Goal: Navigation & Orientation: Find specific page/section

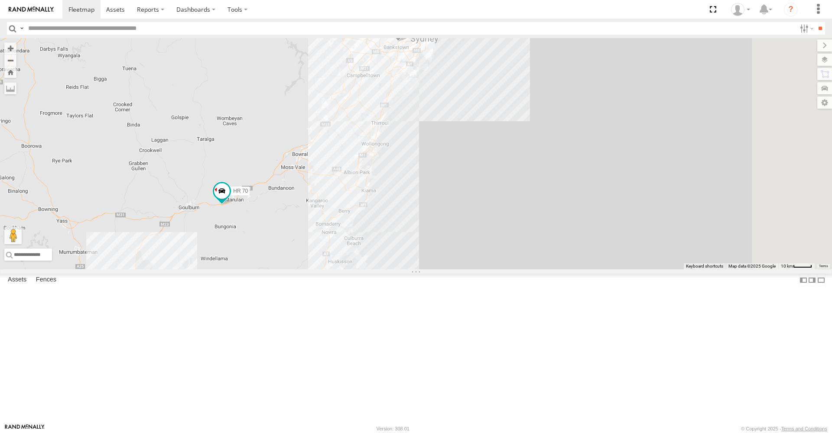
drag, startPoint x: 717, startPoint y: 218, endPoint x: 402, endPoint y: 196, distance: 315.5
click at [402, 196] on div "HR 70 7 HR 50 HR 71" at bounding box center [416, 153] width 832 height 231
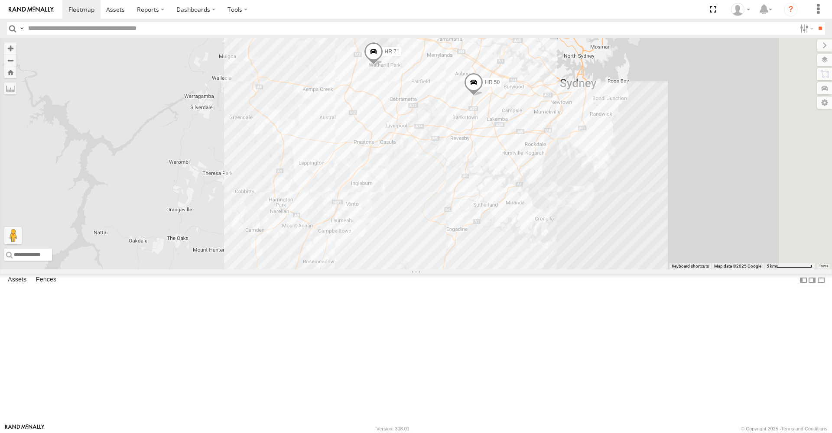
drag, startPoint x: 530, startPoint y: 83, endPoint x: 496, endPoint y: 157, distance: 81.5
click at [496, 157] on div "HR 70 HR 50 HR 71" at bounding box center [416, 153] width 832 height 231
click at [383, 65] on span at bounding box center [373, 53] width 19 height 23
click at [483, 96] on span at bounding box center [473, 84] width 19 height 23
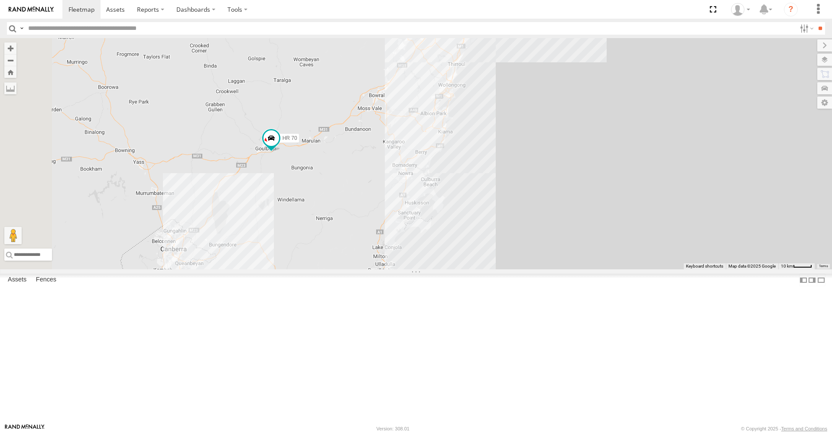
drag, startPoint x: 337, startPoint y: 292, endPoint x: 495, endPoint y: 182, distance: 192.7
click at [496, 183] on div "HR 50 HR 70 HR 71 7" at bounding box center [416, 153] width 832 height 231
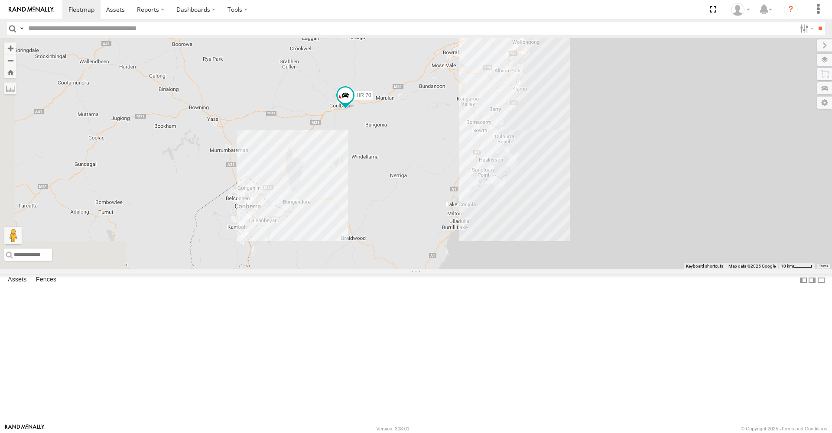
drag, startPoint x: 381, startPoint y: 254, endPoint x: 450, endPoint y: 216, distance: 79.2
click at [450, 216] on div "HR 50 HR 70 HR 71 7" at bounding box center [416, 153] width 832 height 231
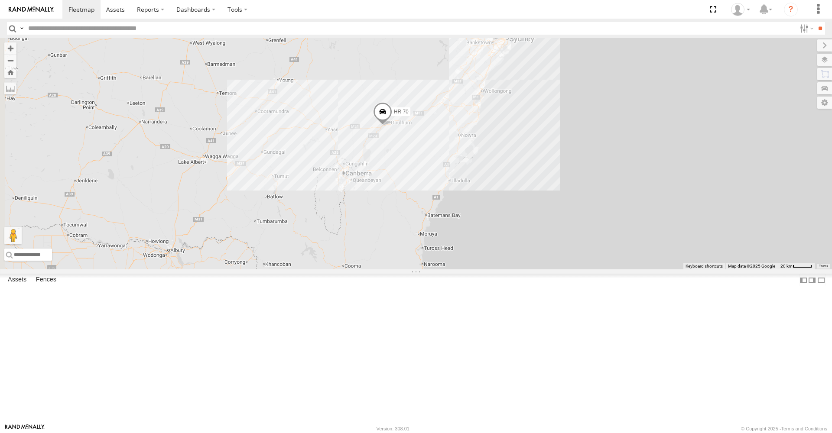
drag, startPoint x: 368, startPoint y: 234, endPoint x: 510, endPoint y: 221, distance: 143.2
click at [510, 221] on div "8 HR 50 HR 70" at bounding box center [416, 153] width 832 height 231
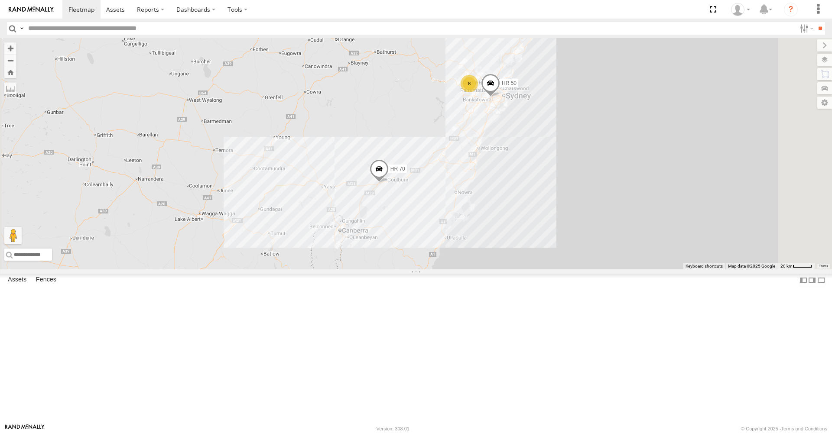
drag, startPoint x: 508, startPoint y: 158, endPoint x: 410, endPoint y: 234, distance: 124.2
click at [410, 234] on div "HR 70 8 HR 50" at bounding box center [416, 153] width 832 height 231
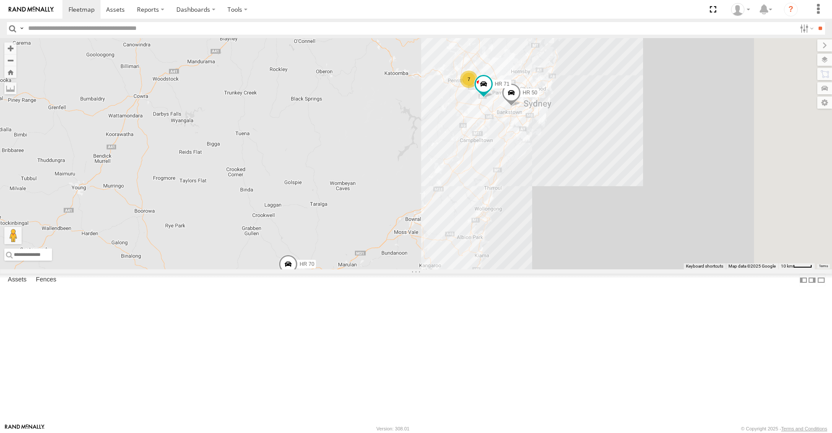
drag, startPoint x: 590, startPoint y: 191, endPoint x: 466, endPoint y: 224, distance: 127.9
click at [467, 225] on div "HR 70 HR 50 7 HR 71" at bounding box center [416, 153] width 832 height 231
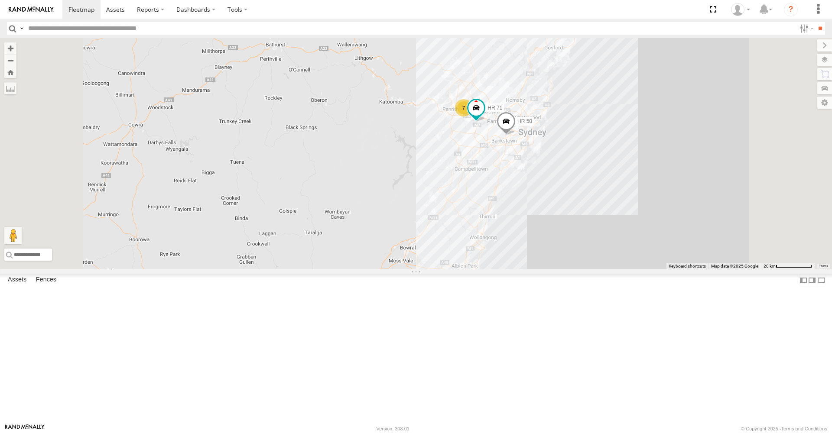
click at [289, 313] on span at bounding box center [279, 300] width 19 height 23
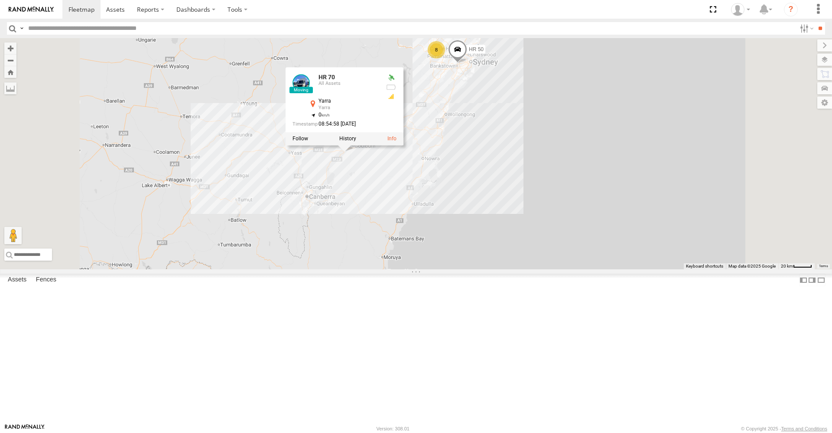
drag, startPoint x: 514, startPoint y: 295, endPoint x: 522, endPoint y: 191, distance: 104.8
click at [522, 191] on div "HR 50 HR 70 HR 70 All Assets Yarra Yarra -34.81548 , 149.60416 0 08:54:58 30/09…" at bounding box center [416, 153] width 832 height 231
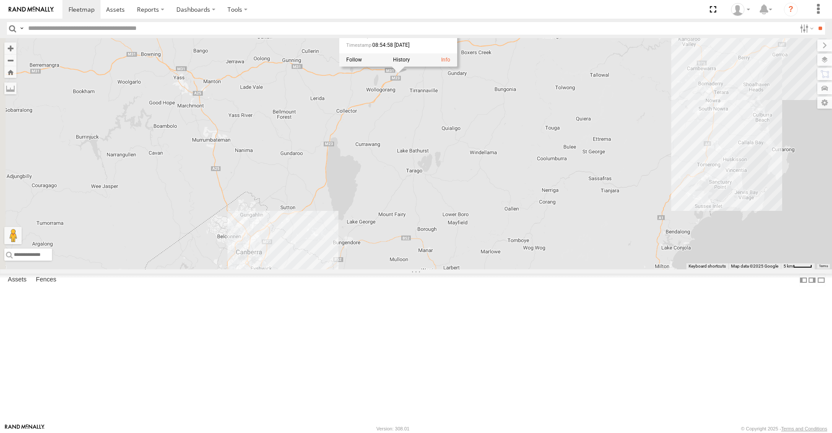
drag, startPoint x: 399, startPoint y: 212, endPoint x: 558, endPoint y: 283, distance: 174.5
click at [558, 270] on div "HR 50 HR 70 HR 70 All Assets Yarra Yarra -34.81548 , 149.60416 0 08:54:58 30/09…" at bounding box center [416, 153] width 832 height 231
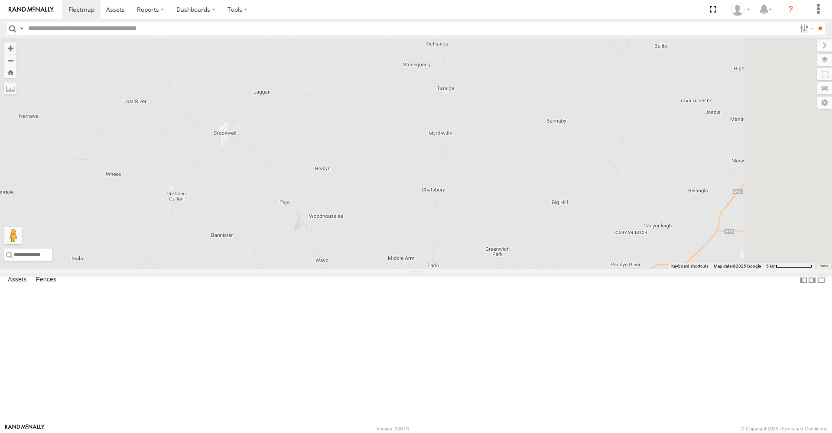
drag, startPoint x: 555, startPoint y: 176, endPoint x: 84, endPoint y: 215, distance: 472.7
click at [84, 215] on main "← Move left → Move right ↑ Move up ↓ Move down + Zoom in - Zoom out Home Jump l…" at bounding box center [416, 231] width 832 height 386
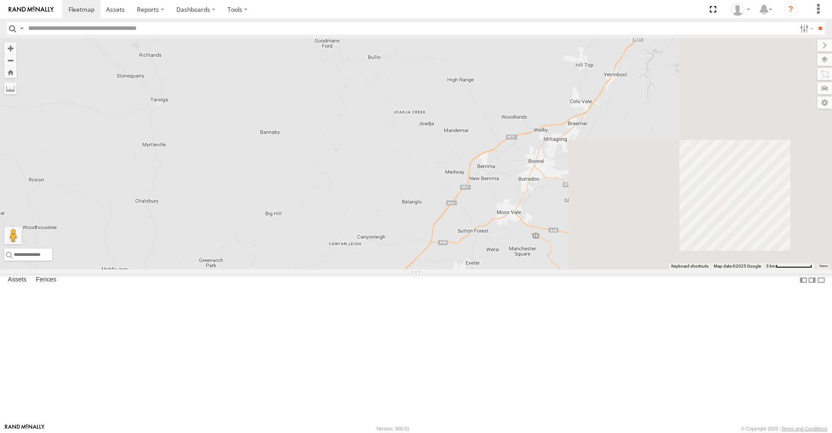
drag, startPoint x: 607, startPoint y: 203, endPoint x: 173, endPoint y: 215, distance: 434.5
click at [173, 215] on main "← Move left → Move right ↑ Move up ↓ Move down + Zoom in - Zoom out Home Jump l…" at bounding box center [416, 231] width 832 height 386
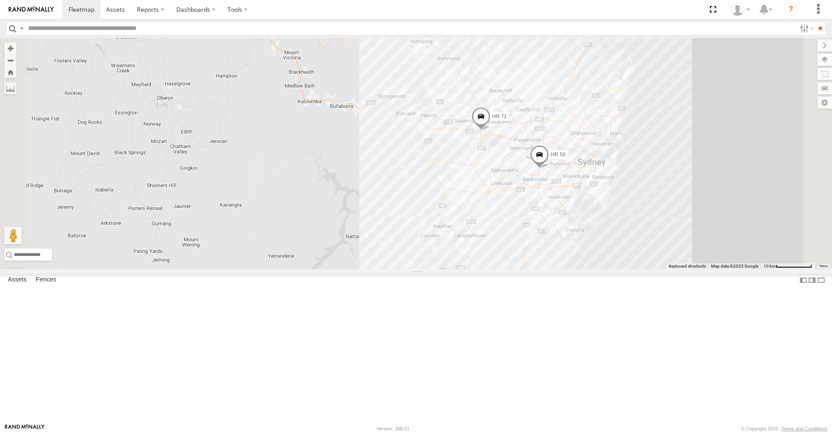
drag, startPoint x: 585, startPoint y: 143, endPoint x: 534, endPoint y: 352, distance: 214.3
click at [524, 270] on div "HR 50 HR 70 HR 71" at bounding box center [416, 153] width 832 height 231
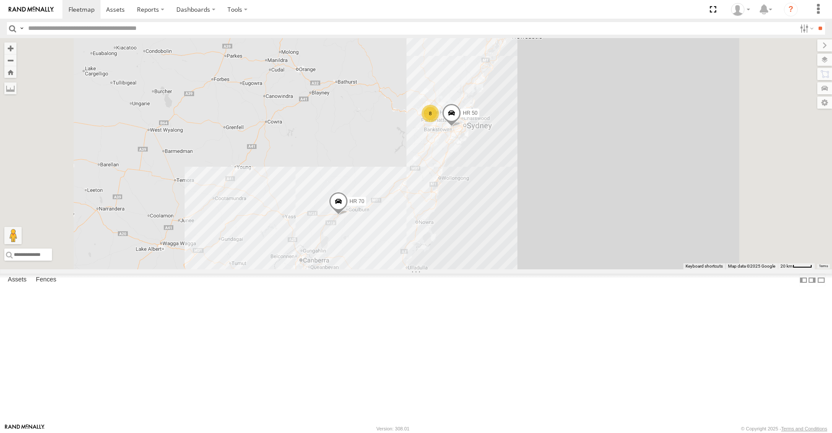
click at [348, 216] on span at bounding box center [338, 203] width 19 height 23
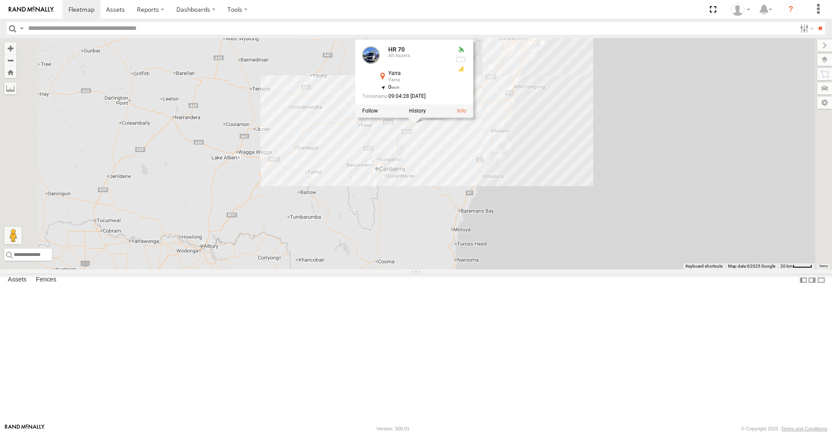
drag, startPoint x: 462, startPoint y: 309, endPoint x: 539, endPoint y: 217, distance: 119.4
click at [539, 217] on div "HR 50 HR 70 8 HR 70 All Assets Yarra Yarra -34.81544 , 149.60416 0 09:04:28 30/…" at bounding box center [416, 153] width 832 height 231
click at [473, 118] on div at bounding box center [414, 111] width 118 height 13
click at [426, 114] on label at bounding box center [417, 111] width 17 height 6
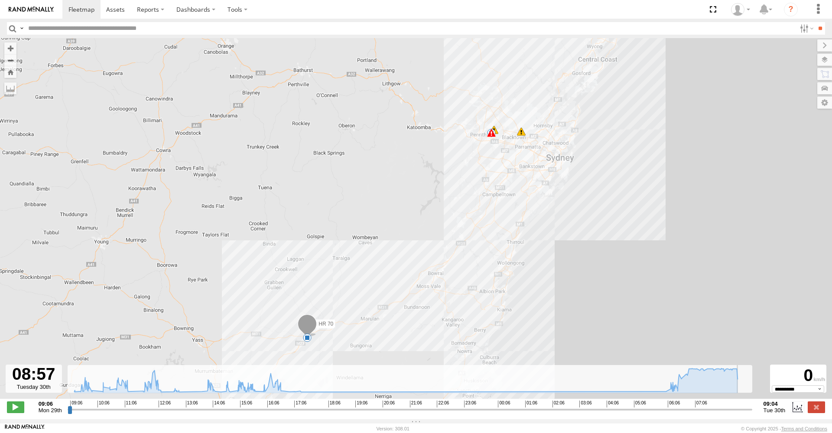
click at [748, 414] on input "range" at bounding box center [410, 410] width 685 height 8
drag, startPoint x: 749, startPoint y: 416, endPoint x: 742, endPoint y: 414, distance: 7.3
click at [742, 414] on input "range" at bounding box center [410, 410] width 685 height 8
drag, startPoint x: 742, startPoint y: 414, endPoint x: 753, endPoint y: 413, distance: 11.3
type input "**********"
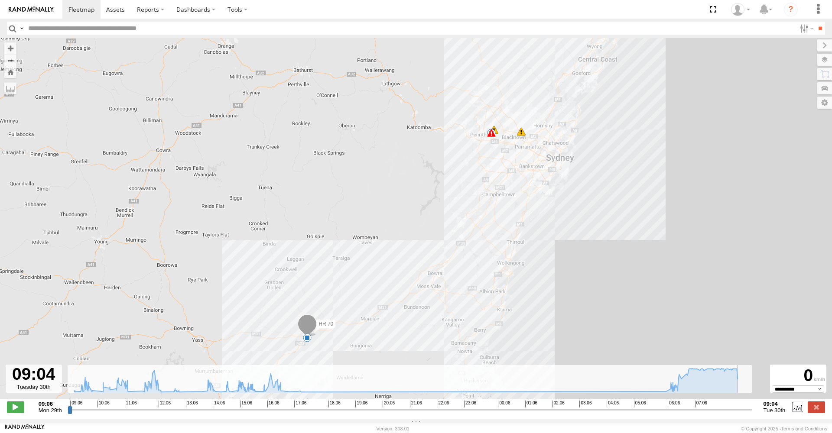
click at [753, 413] on div "09:06 Mon 29th Created with Highcharts 6.0.7 Highcharts.com 09:06 10:06 11:06 1…" at bounding box center [416, 407] width 818 height 13
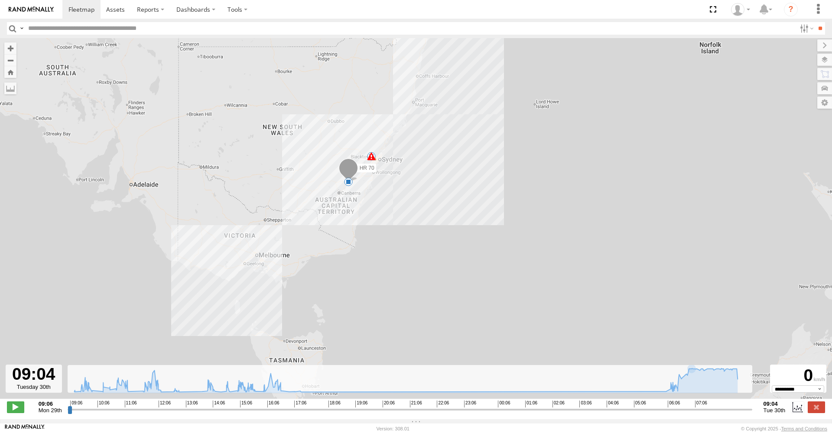
click at [350, 228] on div "HR 70 17:19 Mon 06:05 Tue 08:58 Tue 7" at bounding box center [416, 223] width 832 height 370
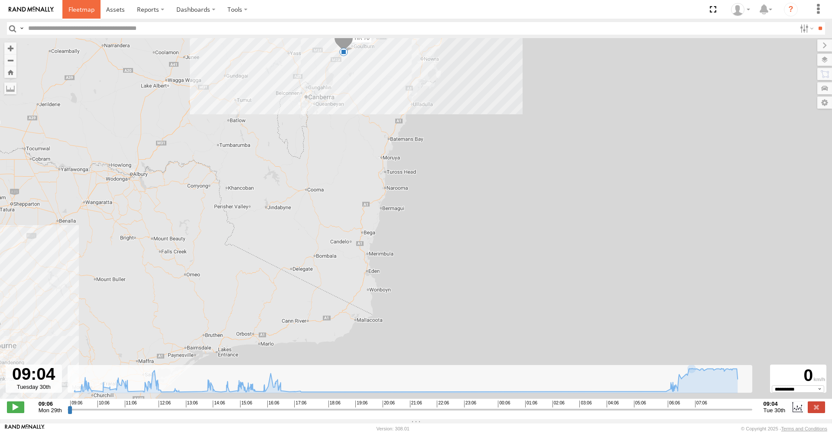
click at [81, 10] on span at bounding box center [81, 9] width 26 height 8
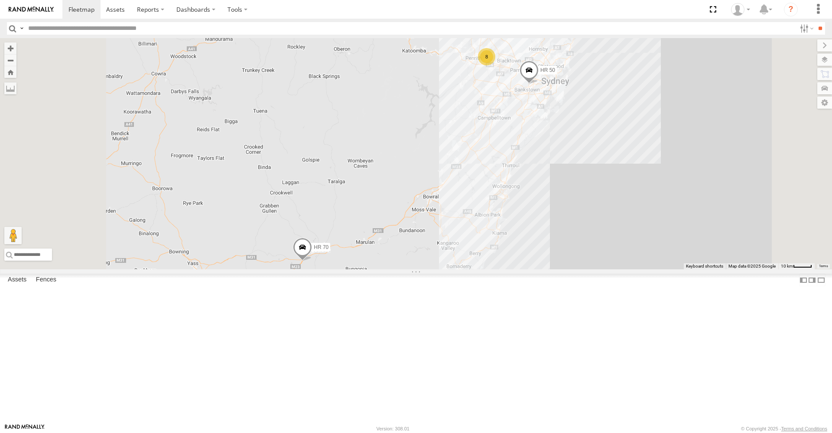
click at [312, 261] on span at bounding box center [302, 249] width 19 height 23
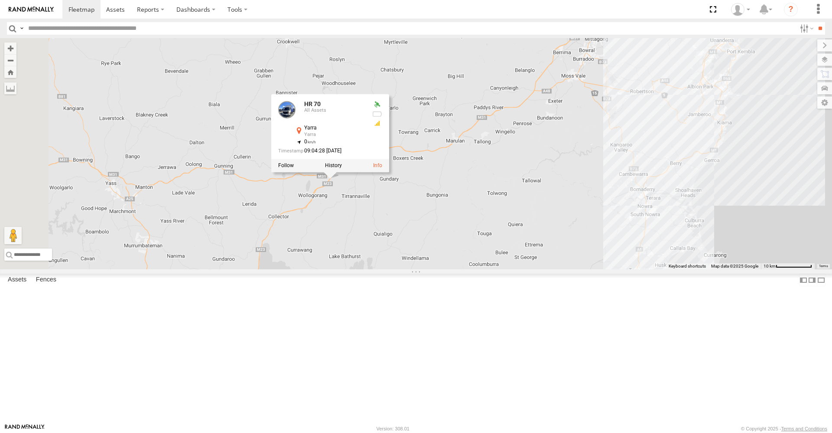
drag, startPoint x: 373, startPoint y: 368, endPoint x: 495, endPoint y: 267, distance: 158.2
click at [495, 267] on div "HR 50 HR 70 HR 70 All Assets Yarra Yarra -34.81544 , 149.60416 0 09:04:28 30/09…" at bounding box center [416, 153] width 832 height 231
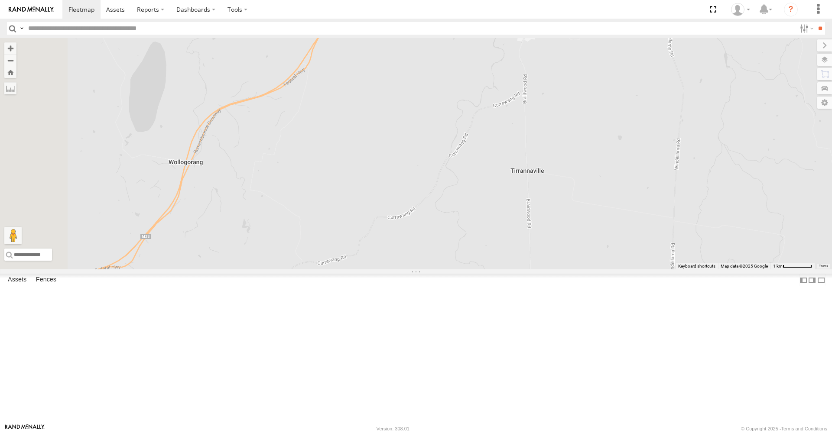
drag, startPoint x: 405, startPoint y: 244, endPoint x: 508, endPoint y: 404, distance: 189.7
click at [511, 270] on div "HR 50 HR 70 HR 70 All Assets Yarra Yarra -34.81544 , 149.60416 0 09:04:28 30/09…" at bounding box center [416, 153] width 832 height 231
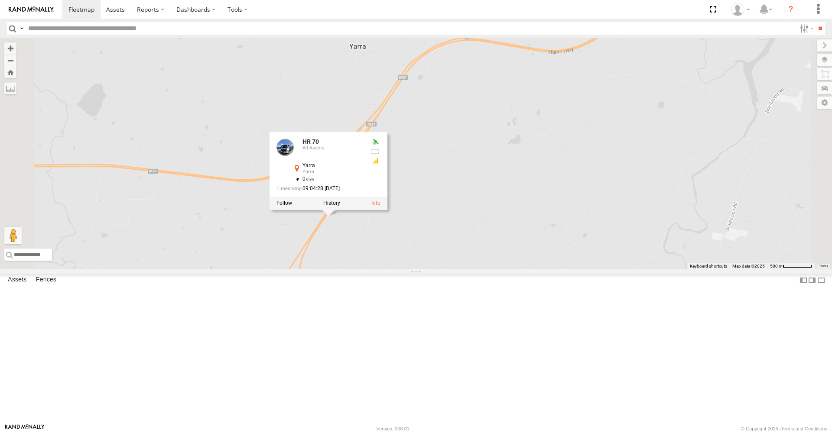
drag, startPoint x: 446, startPoint y: 155, endPoint x: 488, endPoint y: 433, distance: 280.9
click at [488, 433] on body at bounding box center [416, 216] width 832 height 433
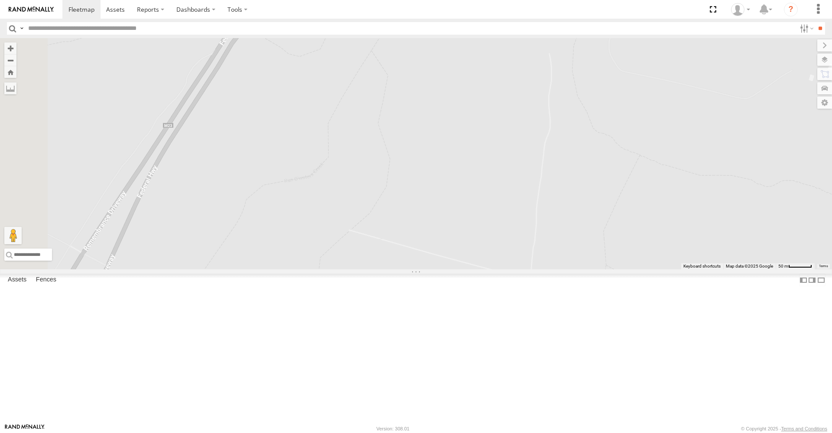
drag, startPoint x: 292, startPoint y: 118, endPoint x: 608, endPoint y: 358, distance: 396.8
click at [619, 270] on div "HR 50 HR 70 HR 70 All Assets Yarra Yarra -34.81544 , 149.60416 0 09:04:28 30/09…" at bounding box center [416, 153] width 832 height 231
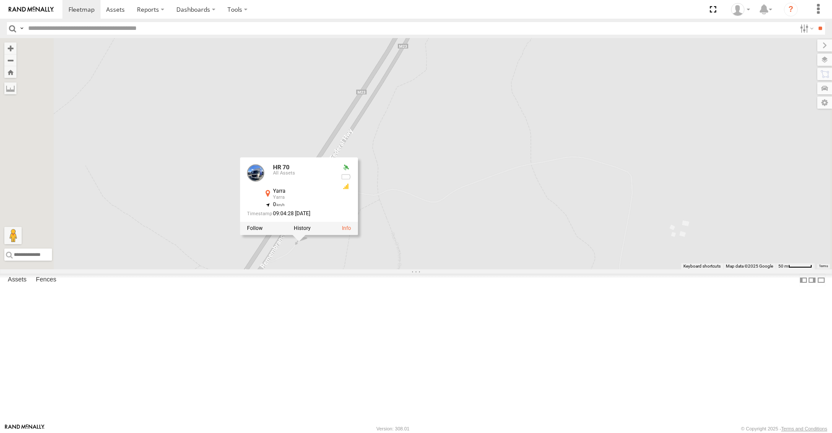
drag, startPoint x: 472, startPoint y: 149, endPoint x: 479, endPoint y: 401, distance: 252.4
click at [479, 270] on div "HR 50 HR 70 HR 70 All Assets Yarra Yarra -34.81544 , 149.60416 0 09:04:28 30/09…" at bounding box center [416, 153] width 832 height 231
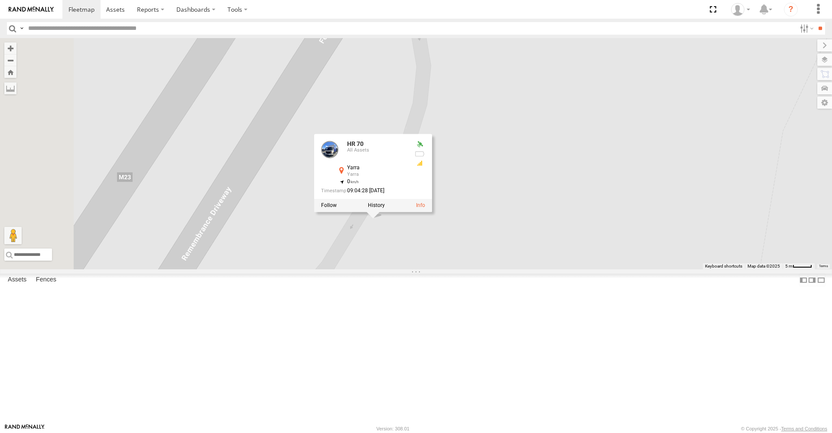
drag, startPoint x: 296, startPoint y: 168, endPoint x: 536, endPoint y: 321, distance: 284.2
click at [536, 270] on div "HR 50 HR 70 HR 70 All Assets Yarra Yarra -34.81544 , 149.60416 0 09:04:28 30/09…" at bounding box center [416, 153] width 832 height 231
click at [432, 212] on div at bounding box center [373, 205] width 118 height 13
click at [425, 209] on link at bounding box center [420, 206] width 9 height 6
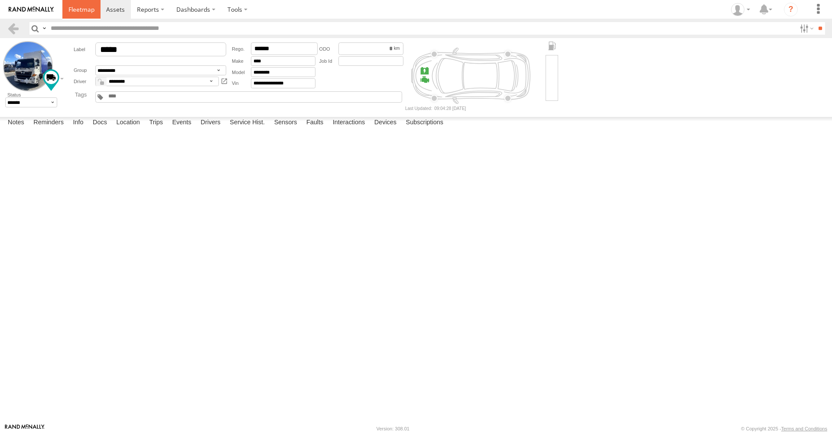
click at [84, 8] on span at bounding box center [81, 9] width 26 height 8
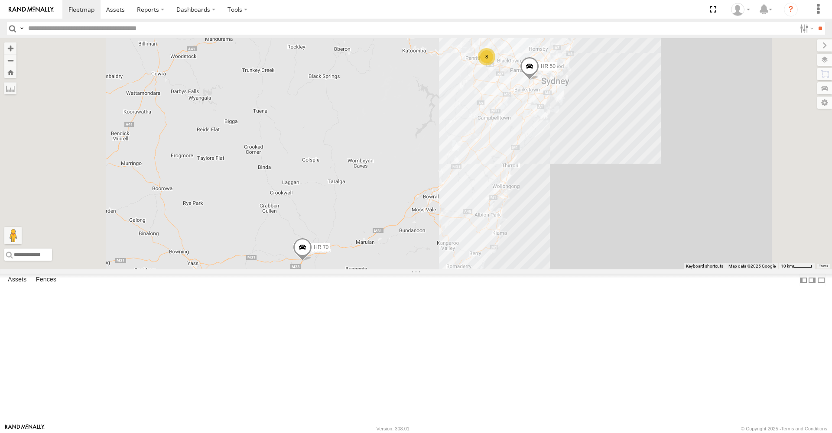
click at [312, 261] on span at bounding box center [302, 249] width 19 height 23
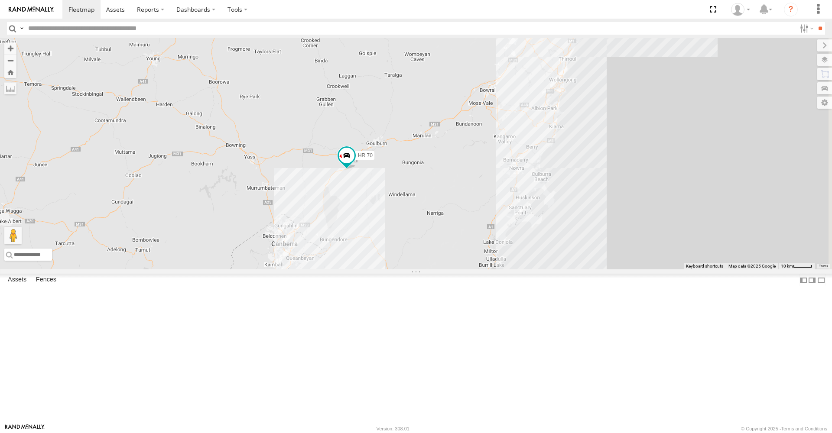
drag, startPoint x: 678, startPoint y: 245, endPoint x: 599, endPoint y: 122, distance: 146.0
click at [599, 122] on div "HR 70 9" at bounding box center [416, 153] width 832 height 231
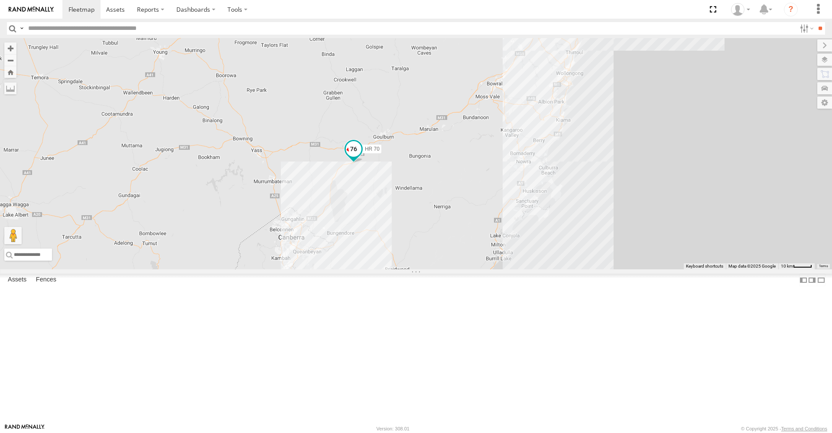
click at [362, 157] on span at bounding box center [354, 149] width 16 height 16
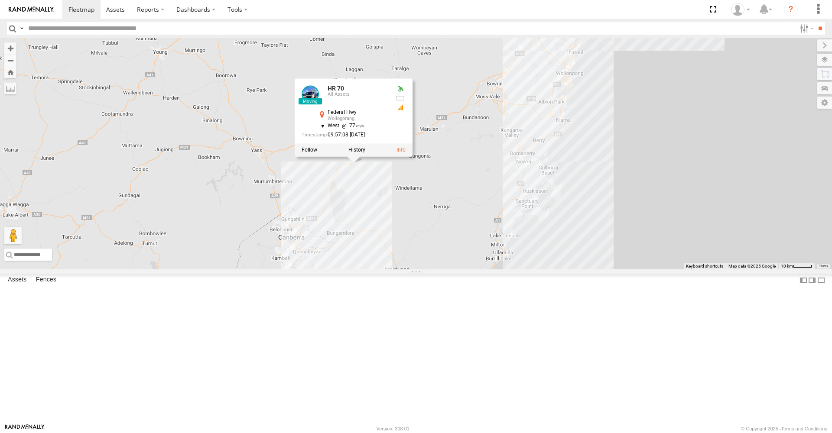
click at [486, 92] on div "HR 70 9 HR 70 All Assets Federal Hwy Wollogorang -34.89282 , 149.52363 West 77 …" at bounding box center [416, 153] width 832 height 231
